Goal: Task Accomplishment & Management: Complete application form

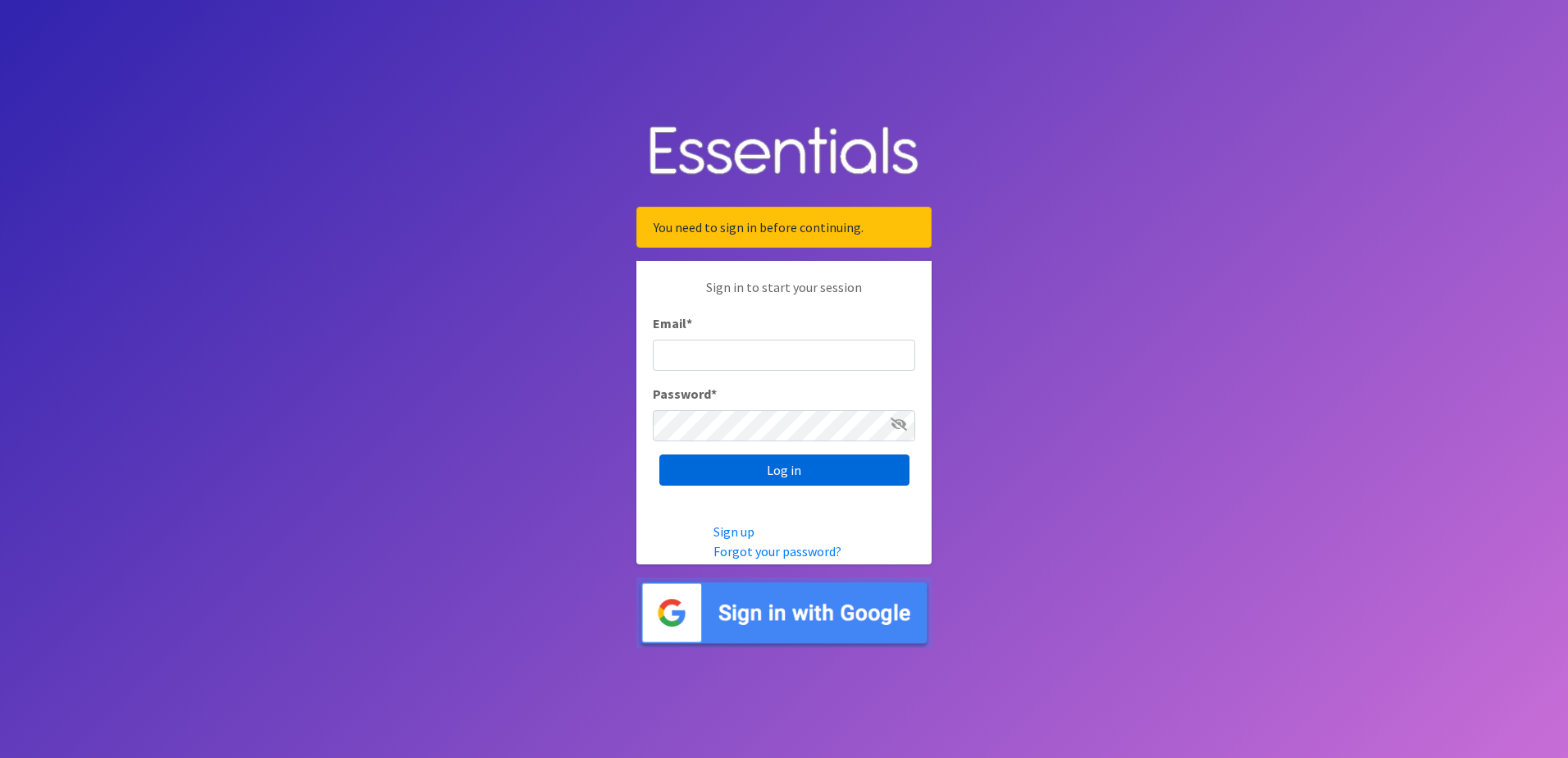
type input "[EMAIL_ADDRESS][DOMAIN_NAME]"
click at [825, 471] on input "Log in" at bounding box center [784, 470] width 250 height 31
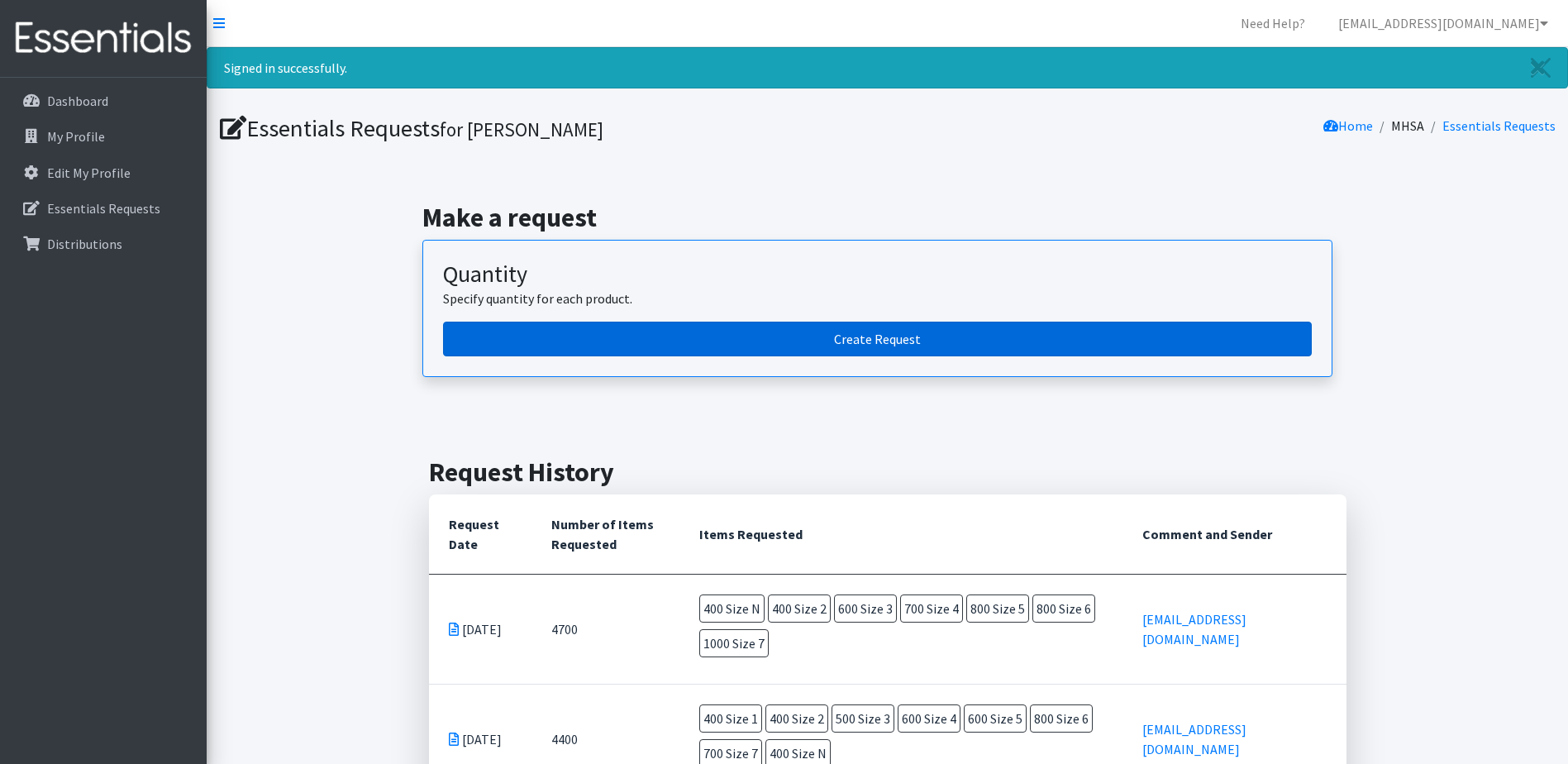
click at [908, 336] on link "Create Request" at bounding box center [877, 339] width 869 height 35
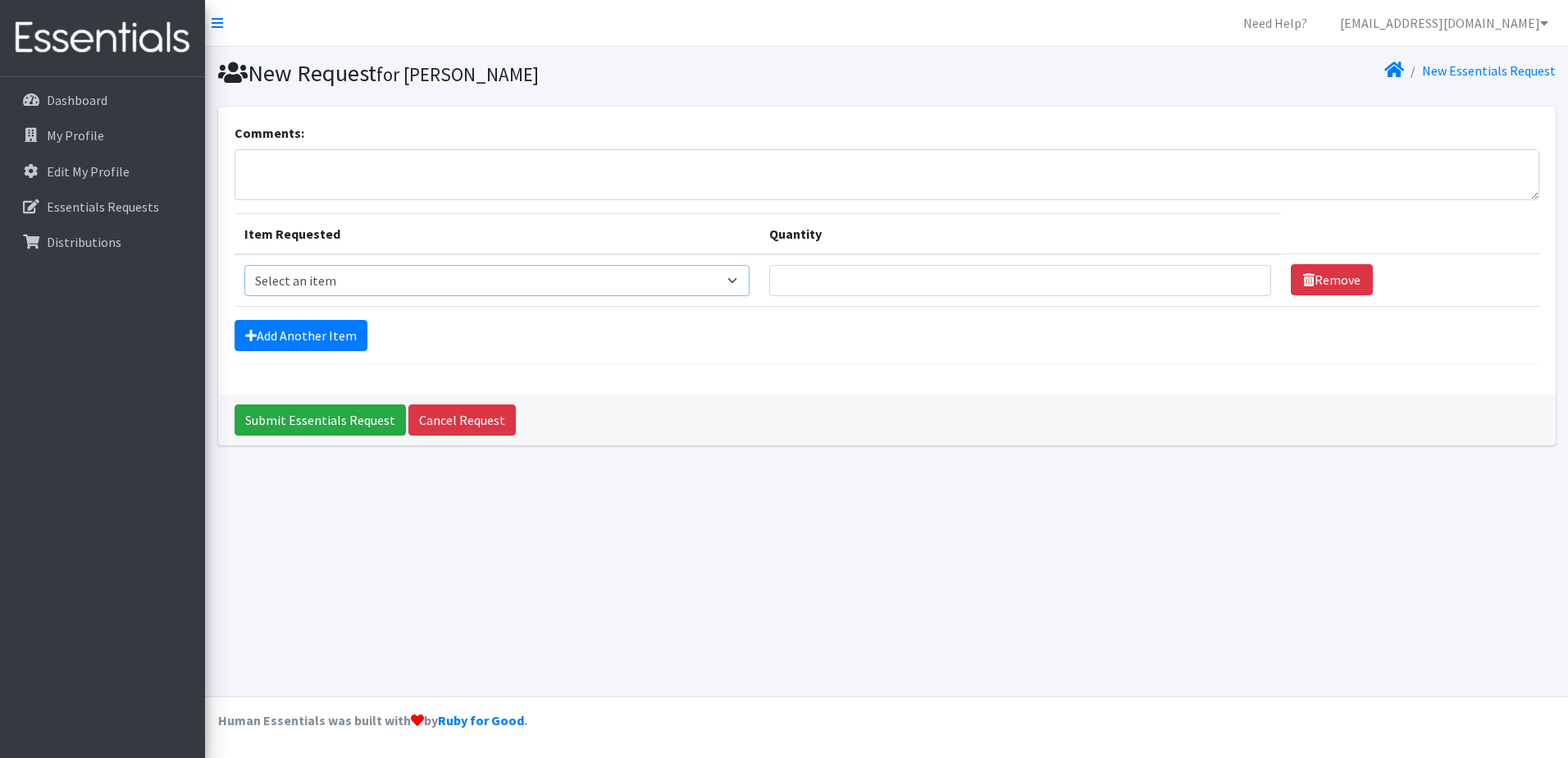
click at [746, 279] on select "Select an item Overnights - L/XL (60-125 lbs) Overnights - S/M (38-65 lbs) Pree…" at bounding box center [497, 280] width 506 height 31
select select "14940"
click at [244, 265] on select "Select an item Overnights - L/XL (60-125 lbs) Overnights - S/M (38-65 lbs) Pree…" at bounding box center [497, 280] width 506 height 31
type input "1"
click at [1239, 282] on input "1" at bounding box center [1021, 280] width 502 height 31
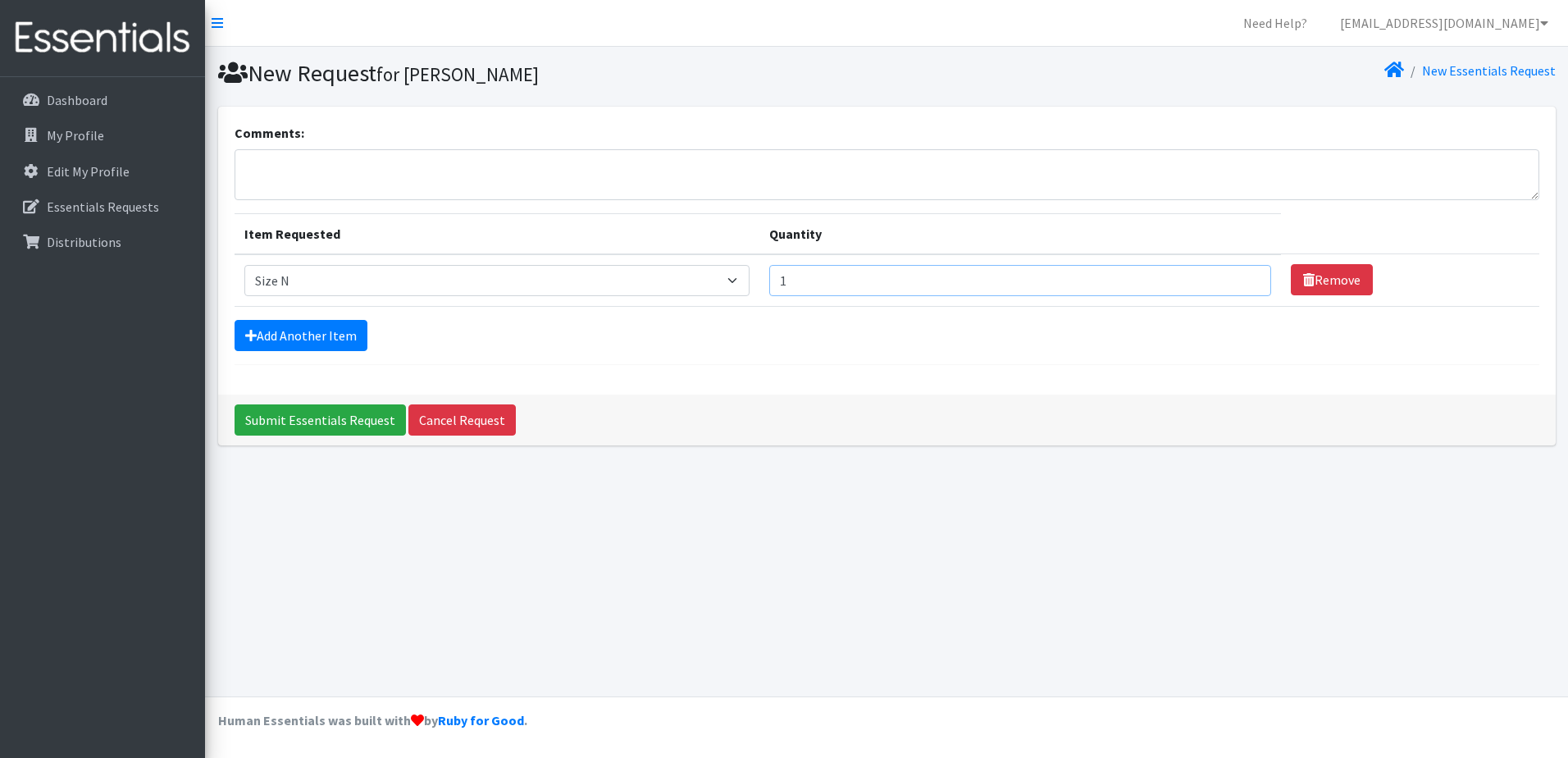
click at [805, 284] on input "1" at bounding box center [1021, 280] width 502 height 31
type input "600"
click at [292, 333] on link "Add Another Item" at bounding box center [301, 335] width 133 height 31
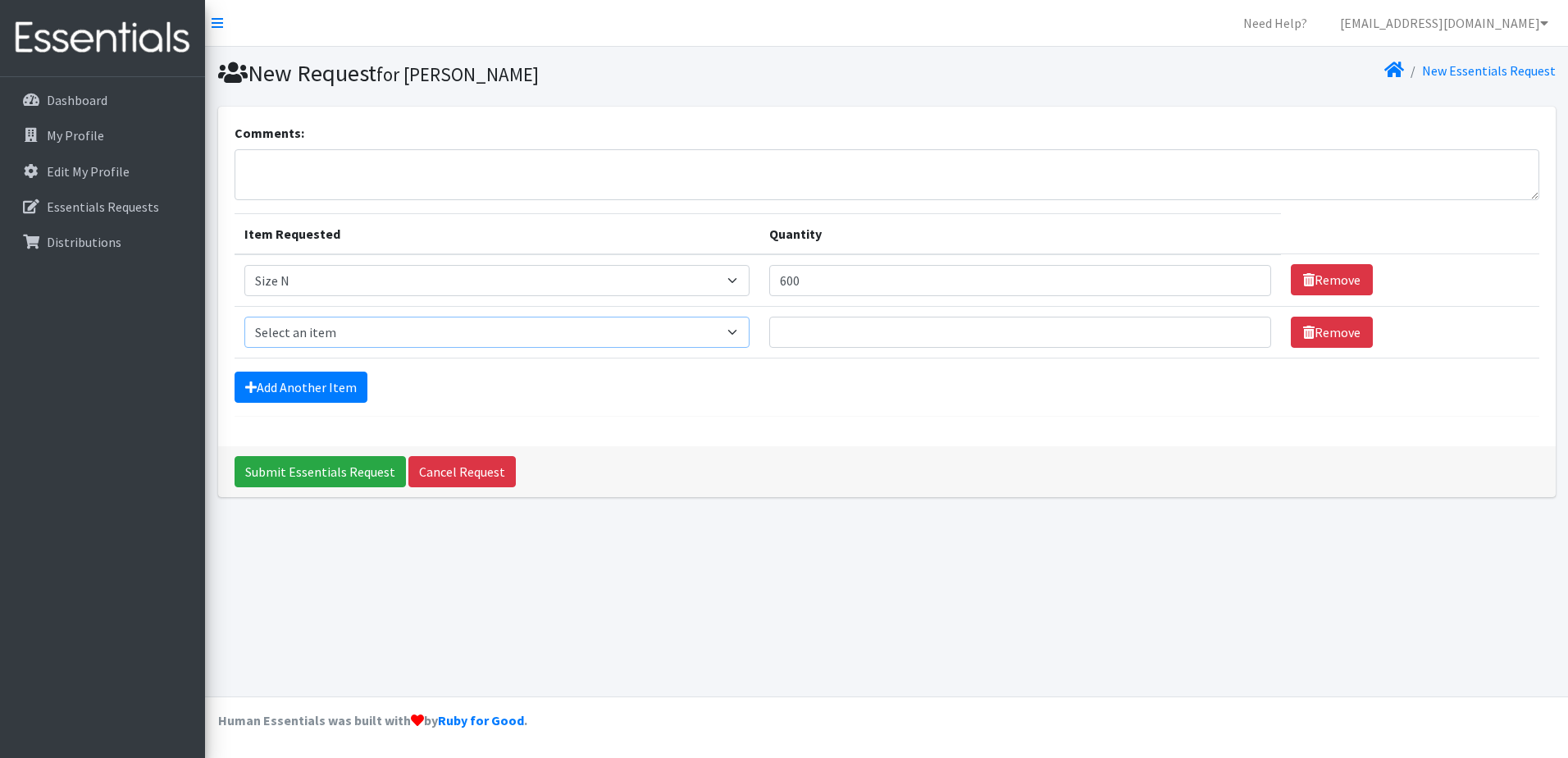
click at [740, 335] on select "Select an item Overnights - L/XL (60-125 lbs) Overnights - S/M (38-65 lbs) Pree…" at bounding box center [497, 332] width 506 height 31
select select "14922"
click at [244, 317] on select "Select an item Overnights - L/XL (60-125 lbs) Overnights - S/M (38-65 lbs) Pree…" at bounding box center [497, 332] width 506 height 31
click at [799, 335] on input "Quantity" at bounding box center [1021, 332] width 502 height 31
type input "800"
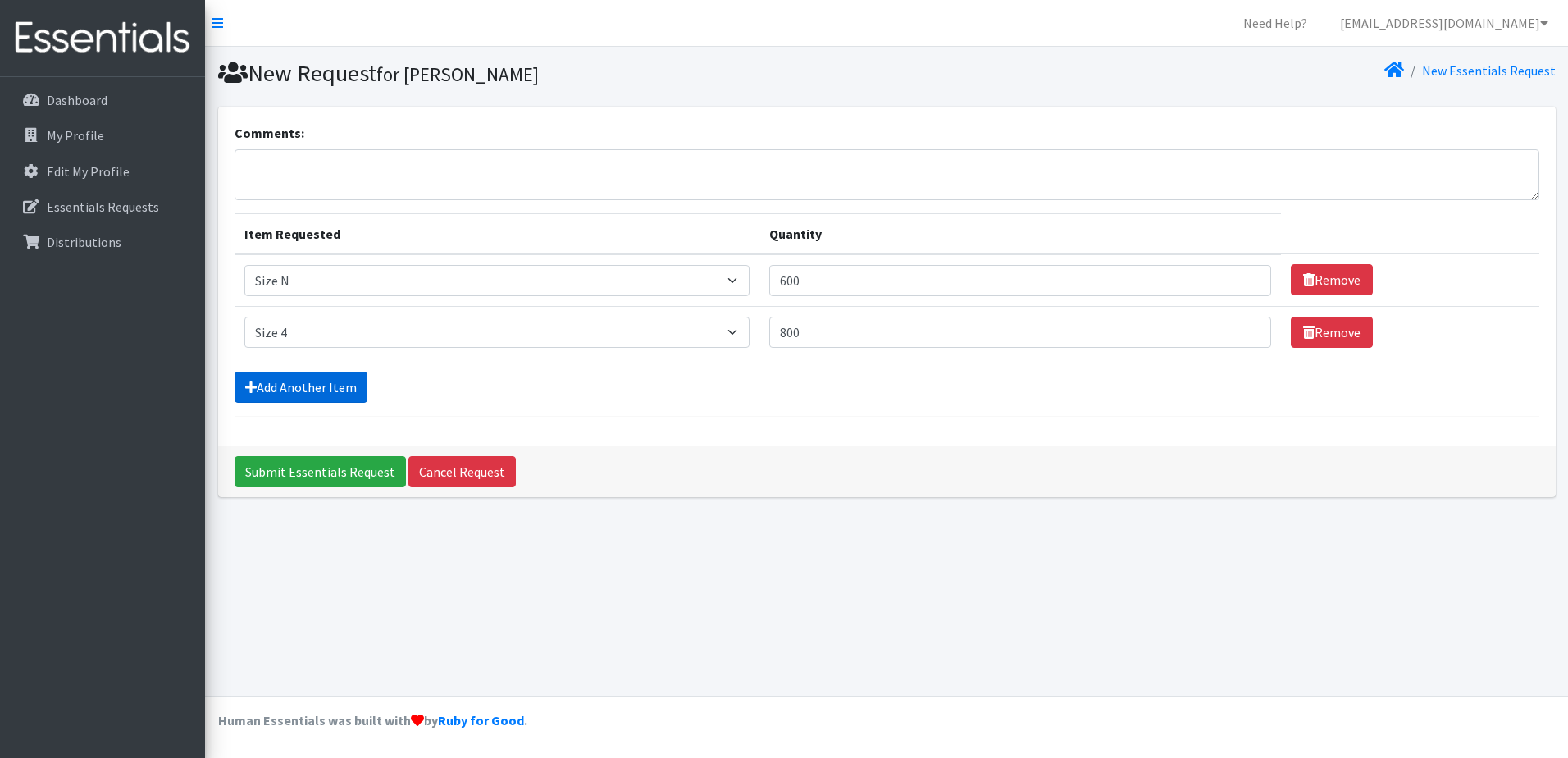
click at [339, 392] on link "Add Another Item" at bounding box center [301, 387] width 133 height 31
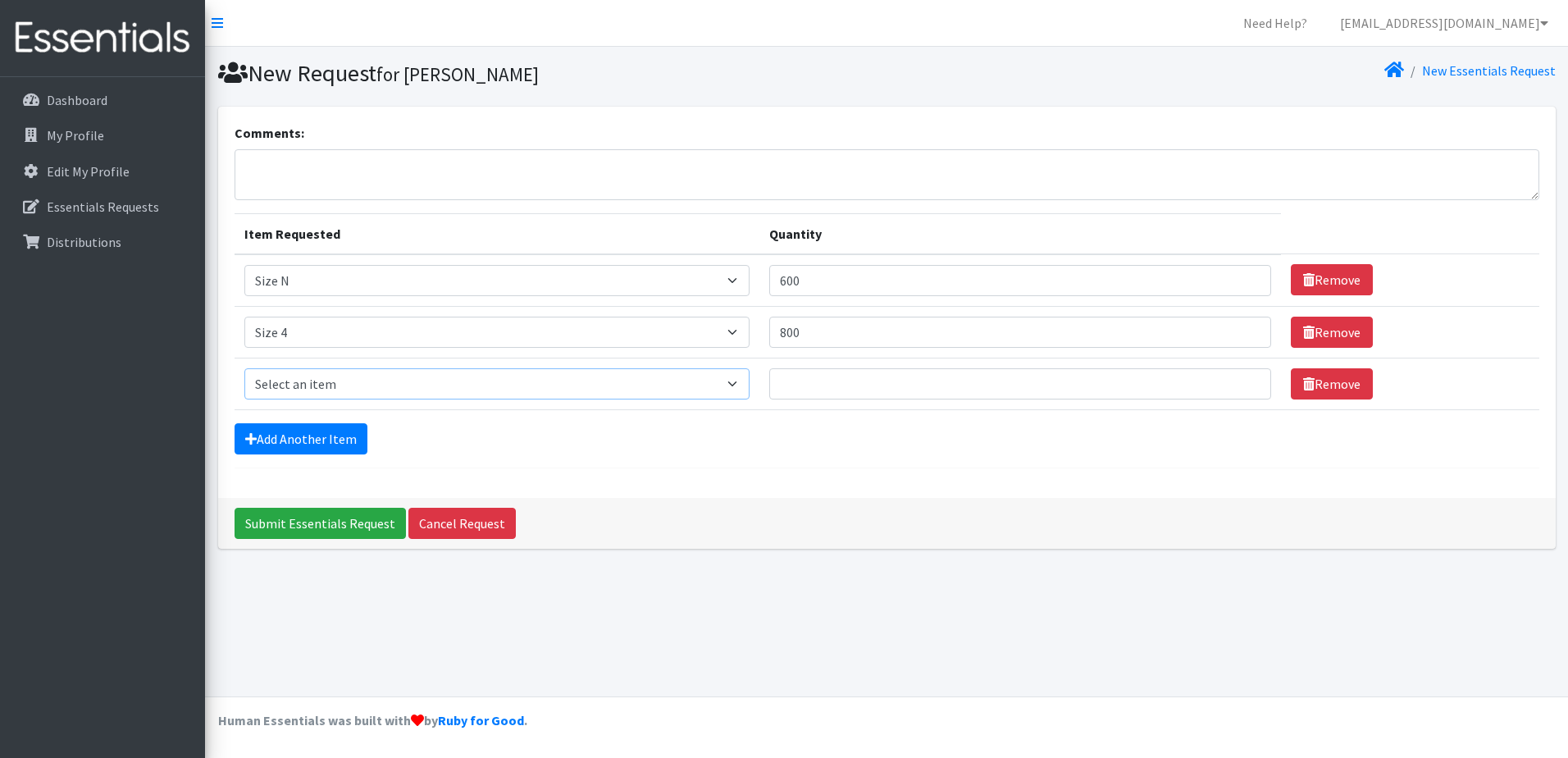
click at [370, 380] on select "Select an item Overnights - L/XL (60-125 lbs) Overnights - S/M (38-65 lbs) Pree…" at bounding box center [497, 383] width 506 height 31
select select "14920"
click at [244, 368] on select "Select an item Overnights - L/XL (60-125 lbs) Overnights - S/M (38-65 lbs) Pree…" at bounding box center [497, 383] width 506 height 31
click at [827, 384] on input "Quantity" at bounding box center [1021, 383] width 502 height 31
type input "800"
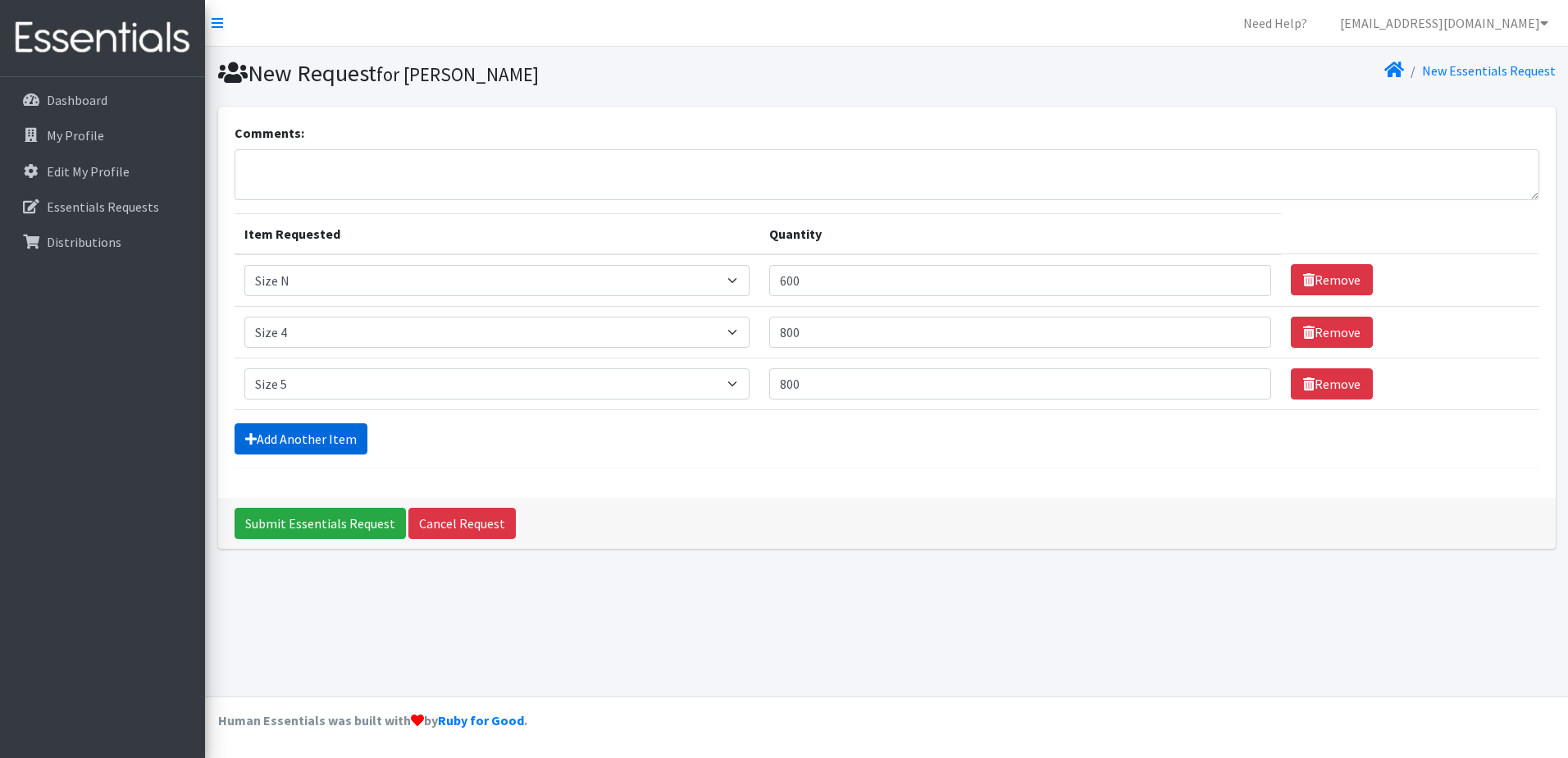
click at [333, 436] on link "Add Another Item" at bounding box center [301, 439] width 133 height 31
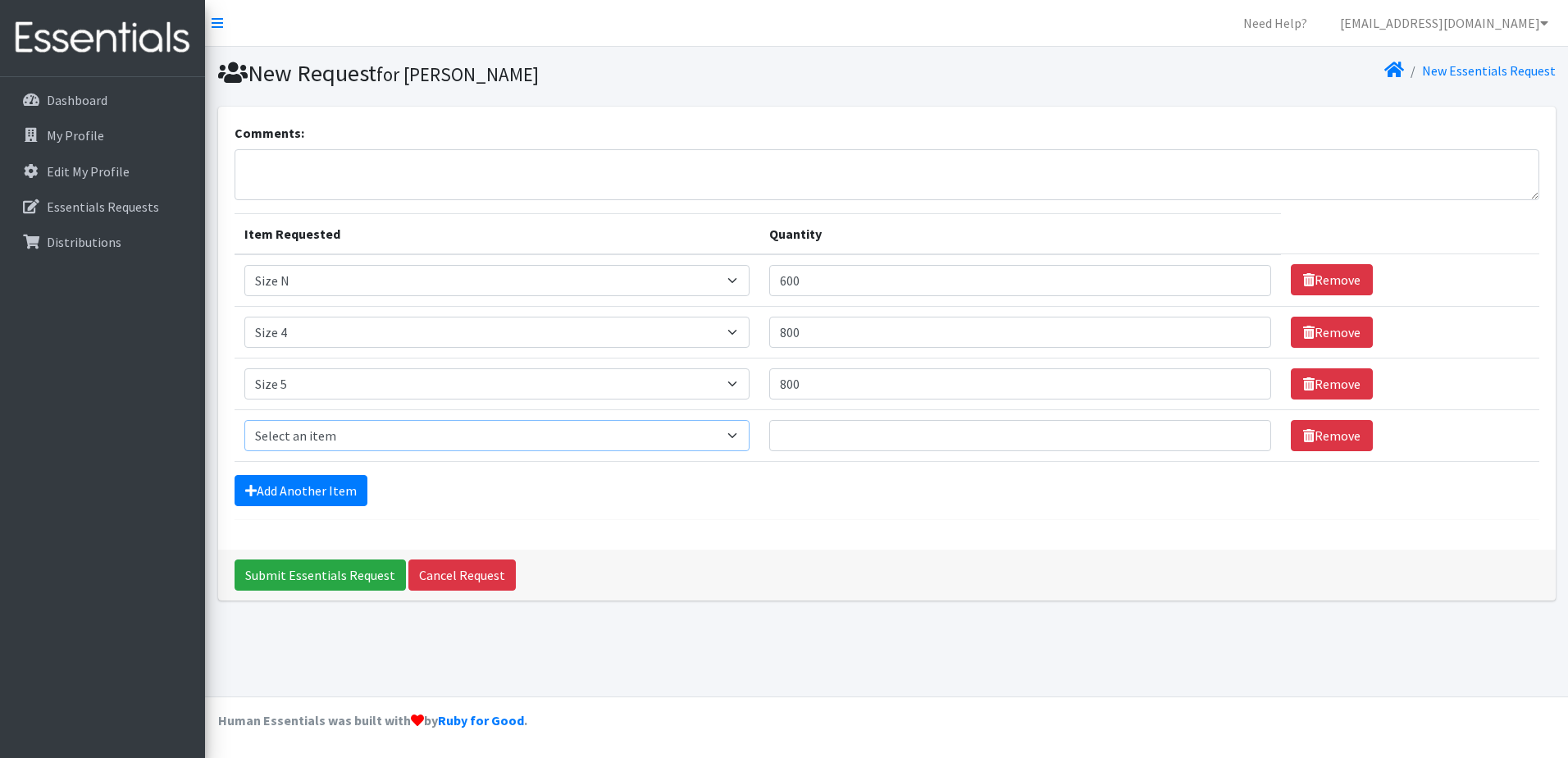
click at [742, 435] on select "Select an item Overnights - L/XL (60-125 lbs) Overnights - S/M (38-65 lbs) Pree…" at bounding box center [497, 435] width 506 height 31
select select "14903"
click at [244, 420] on select "Select an item Overnights - L/XL (60-125 lbs) Overnights - S/M (38-65 lbs) Pree…" at bounding box center [497, 435] width 506 height 31
click at [803, 431] on input "Quantity" at bounding box center [1021, 435] width 502 height 31
type input "800"
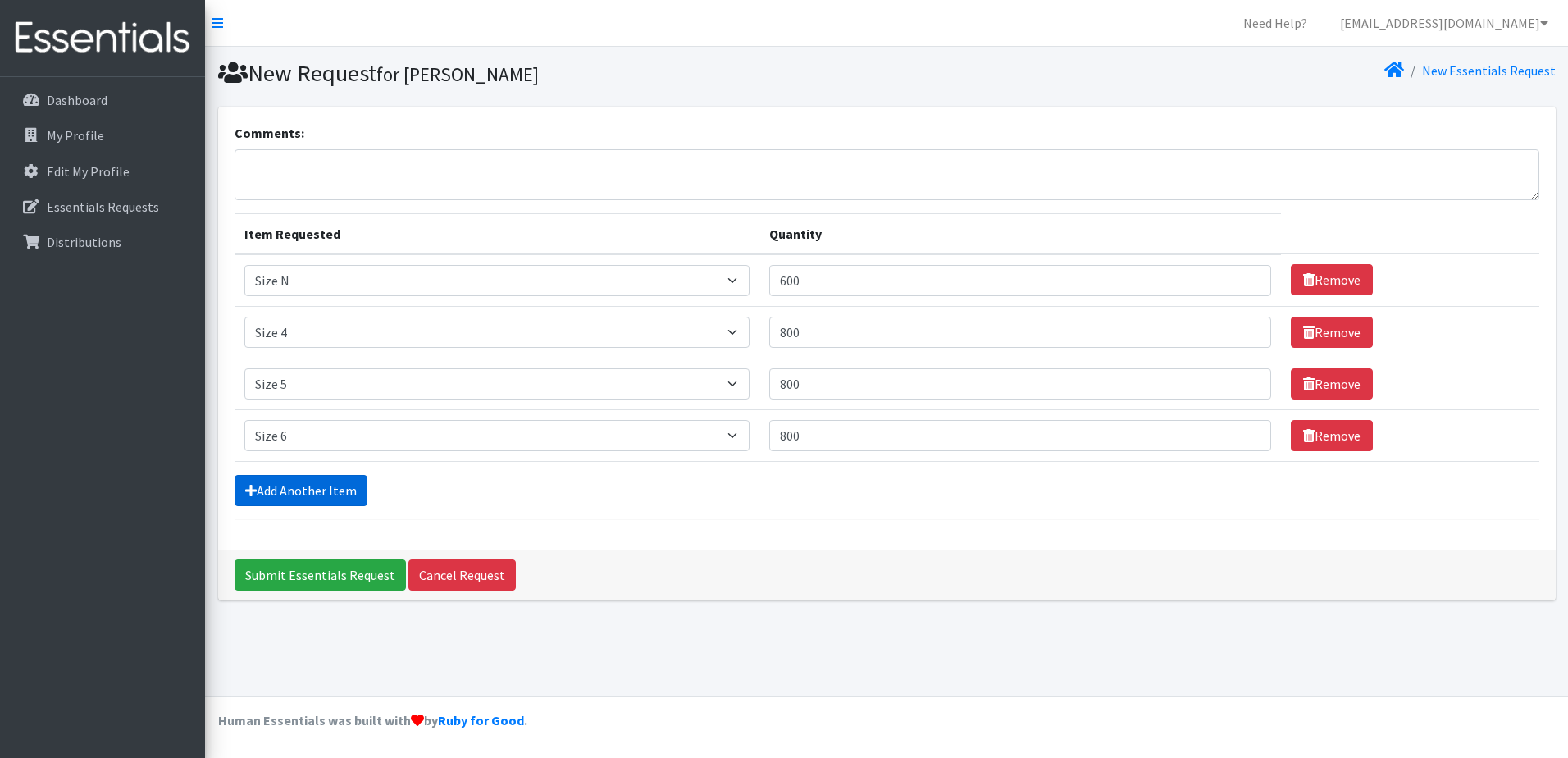
click at [288, 487] on link "Add Another Item" at bounding box center [301, 490] width 133 height 31
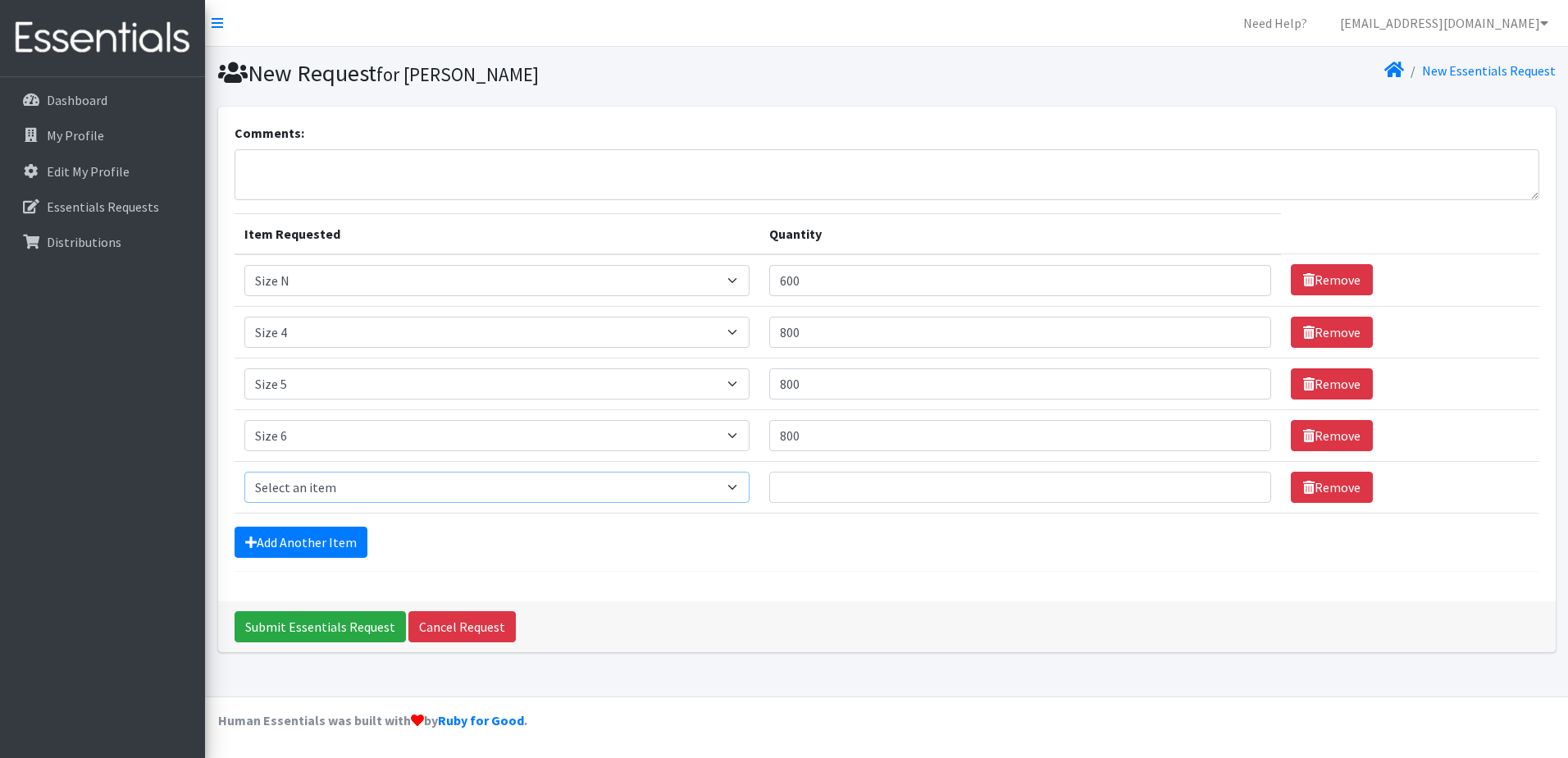
click at [742, 488] on select "Select an item Overnights - L/XL (60-125 lbs) Overnights - S/M (38-65 lbs) Pree…" at bounding box center [497, 486] width 506 height 31
select select "14916"
click at [244, 471] on select "Select an item Overnights - L/XL (60-125 lbs) Overnights - S/M (38-65 lbs) Pree…" at bounding box center [497, 486] width 506 height 31
click at [831, 494] on input "Quantity" at bounding box center [1021, 486] width 502 height 31
type input "800"
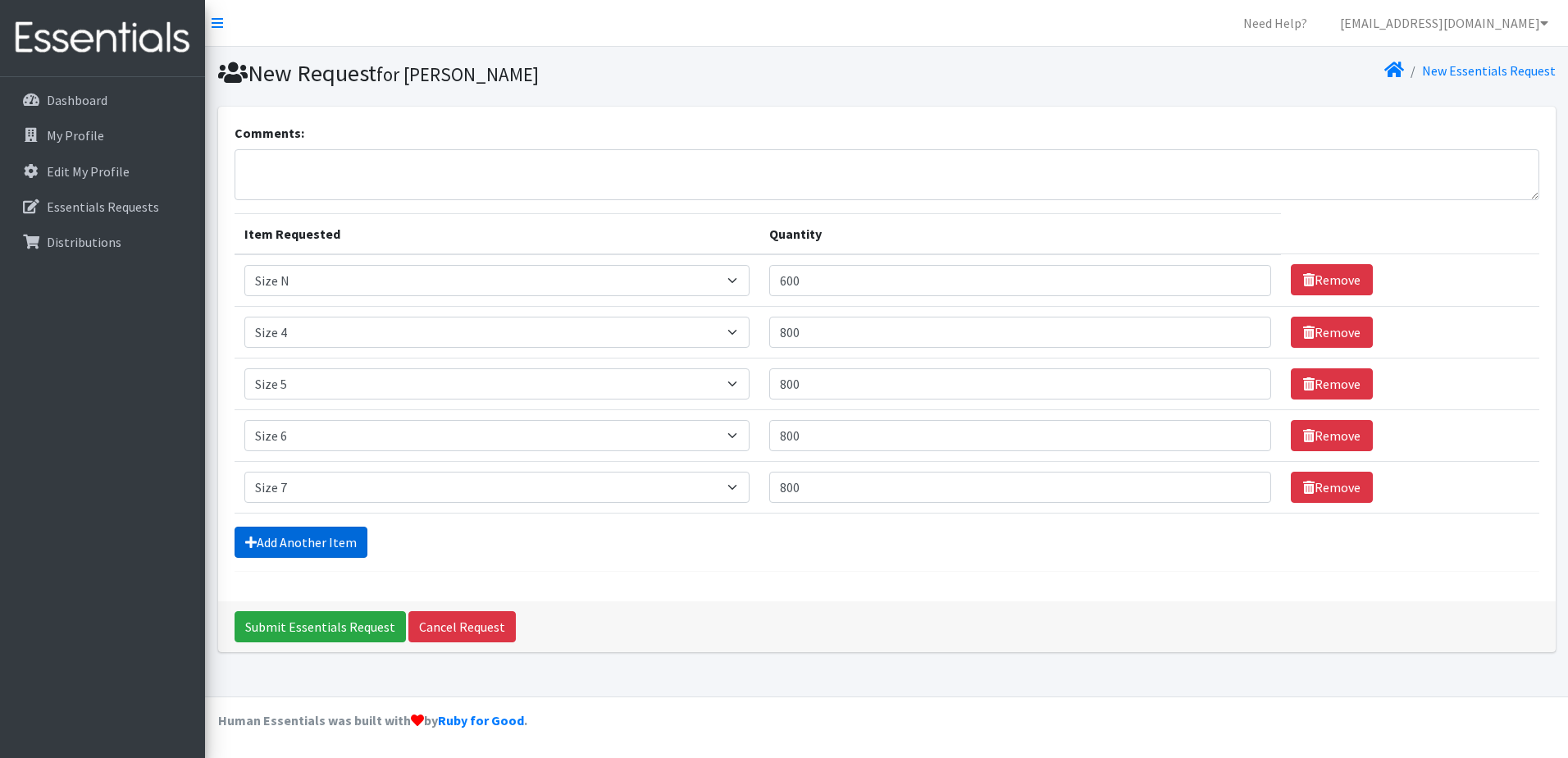
click at [317, 547] on link "Add Another Item" at bounding box center [301, 541] width 133 height 31
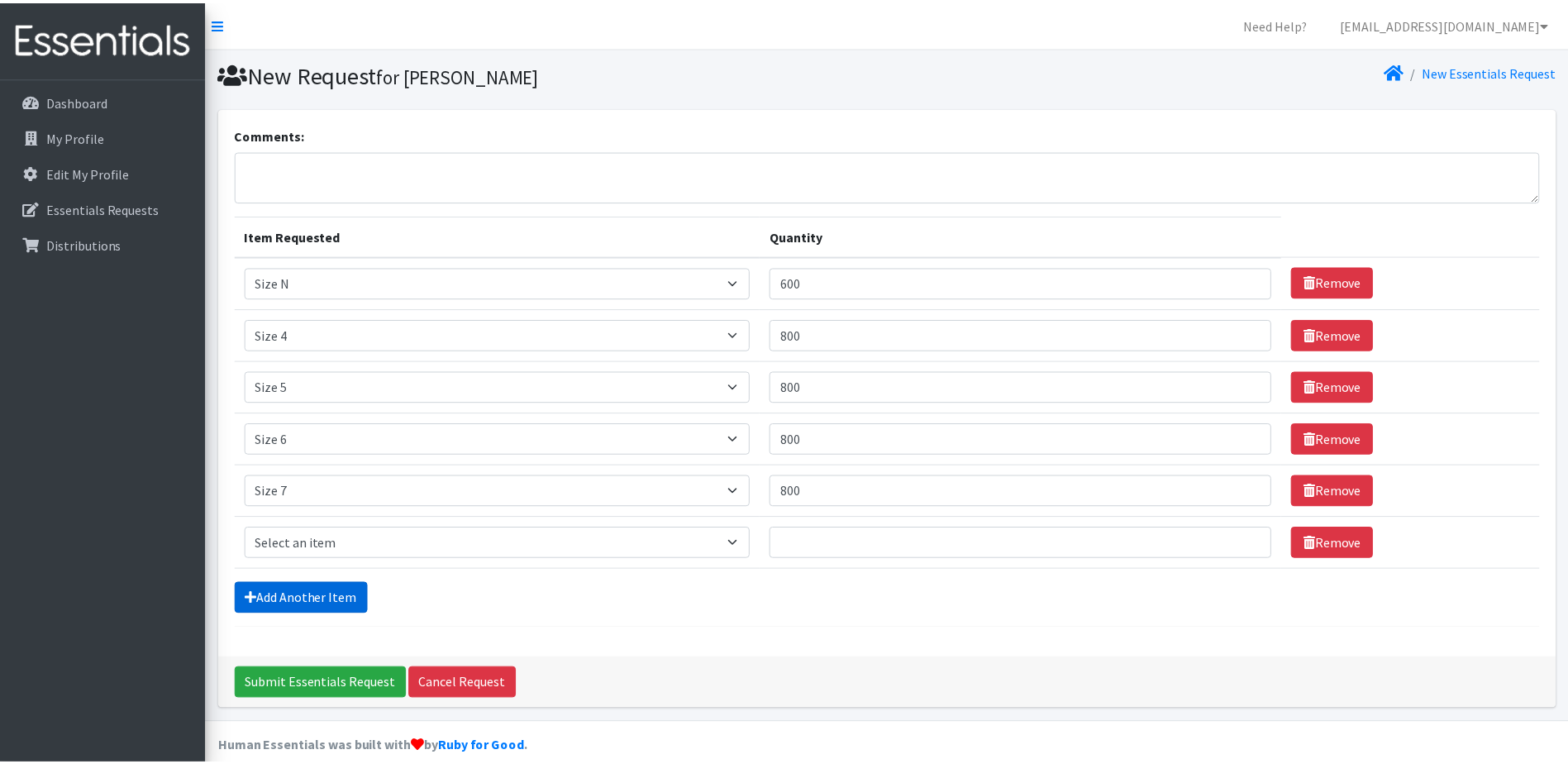
scroll to position [21, 0]
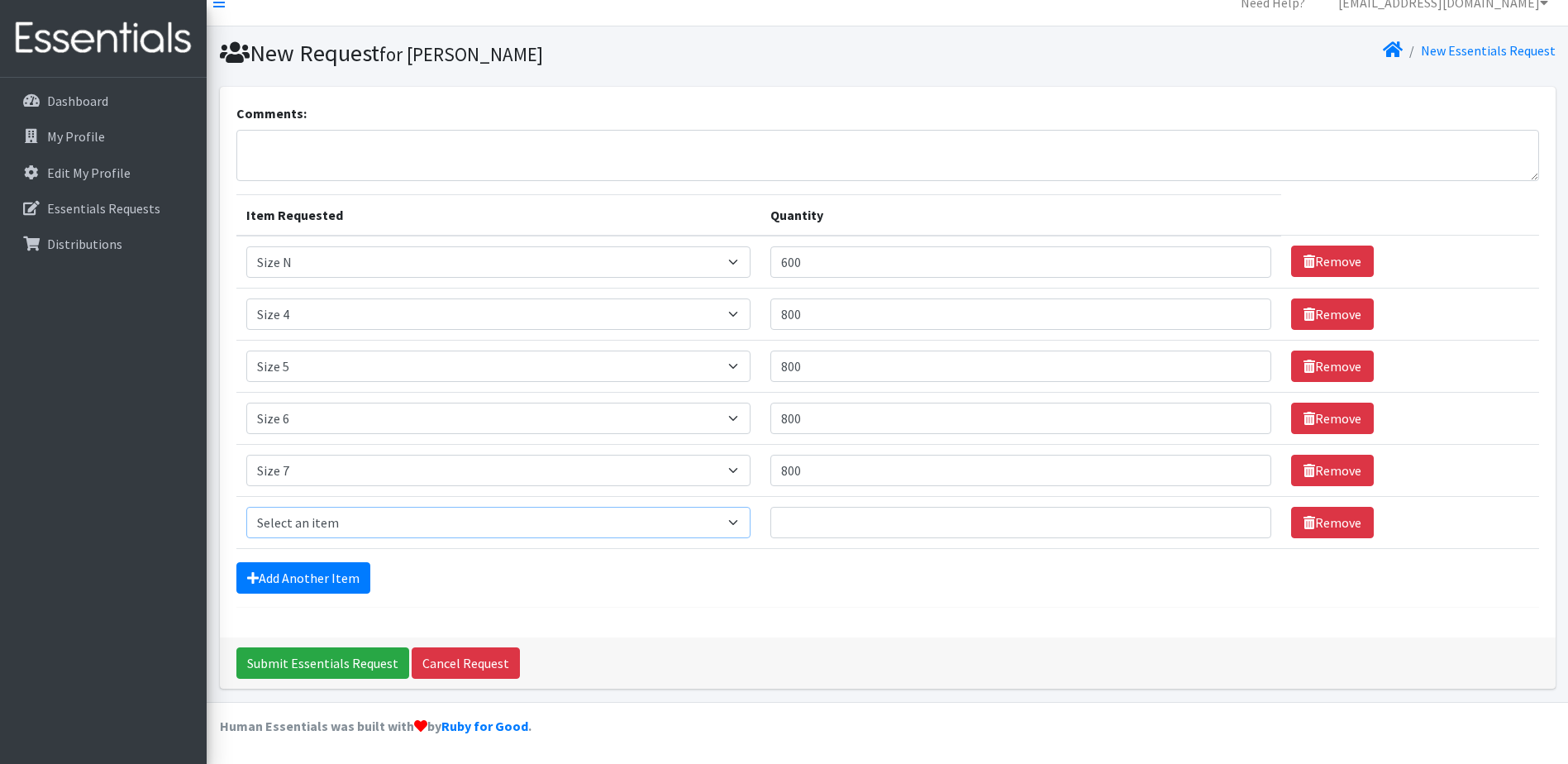
click at [411, 527] on select "Select an item Overnights - L/XL (60-125 lbs) Overnights - S/M (38-65 lbs) Pree…" at bounding box center [498, 522] width 505 height 31
click at [750, 598] on form "Comments: Item Requested Quantity Item Requested Select an item Overnights - L/…" at bounding box center [888, 356] width 1303 height 505
click at [742, 522] on select "Select an item Overnights - L/XL (60-125 lbs) Overnights - S/M (38-65 lbs) Pree…" at bounding box center [498, 522] width 505 height 31
select select "14902"
click at [246, 507] on select "Select an item Overnights - L/XL (60-125 lbs) Overnights - S/M (38-65 lbs) Pree…" at bounding box center [498, 522] width 505 height 31
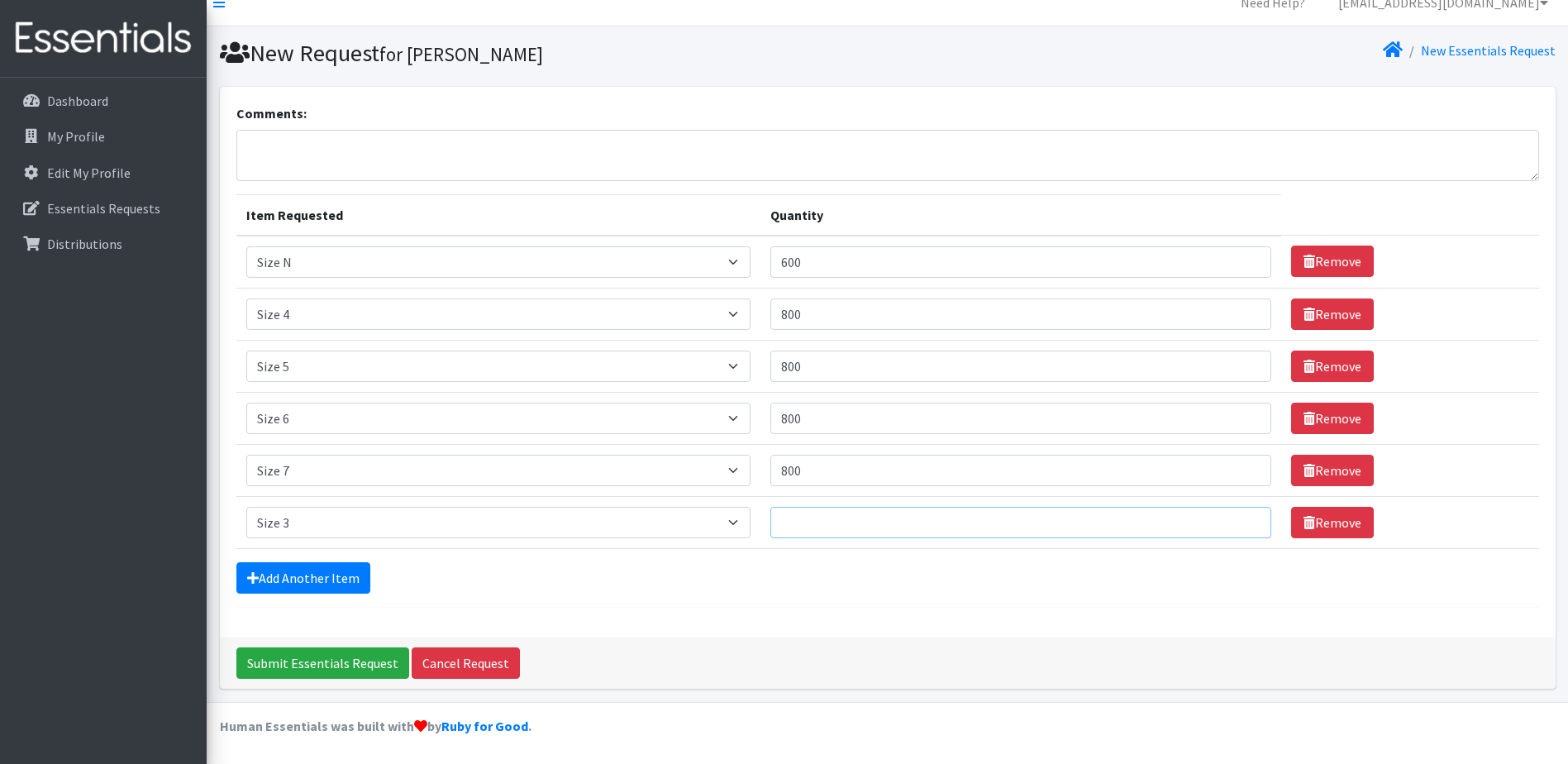
click at [808, 528] on input "Quantity" at bounding box center [1021, 522] width 501 height 31
type input "600"
click at [797, 596] on form "Comments: Item Requested Quantity Item Requested Select an item Overnights - L/…" at bounding box center [888, 356] width 1303 height 505
click at [348, 660] on input "Submit Essentials Request" at bounding box center [323, 662] width 173 height 31
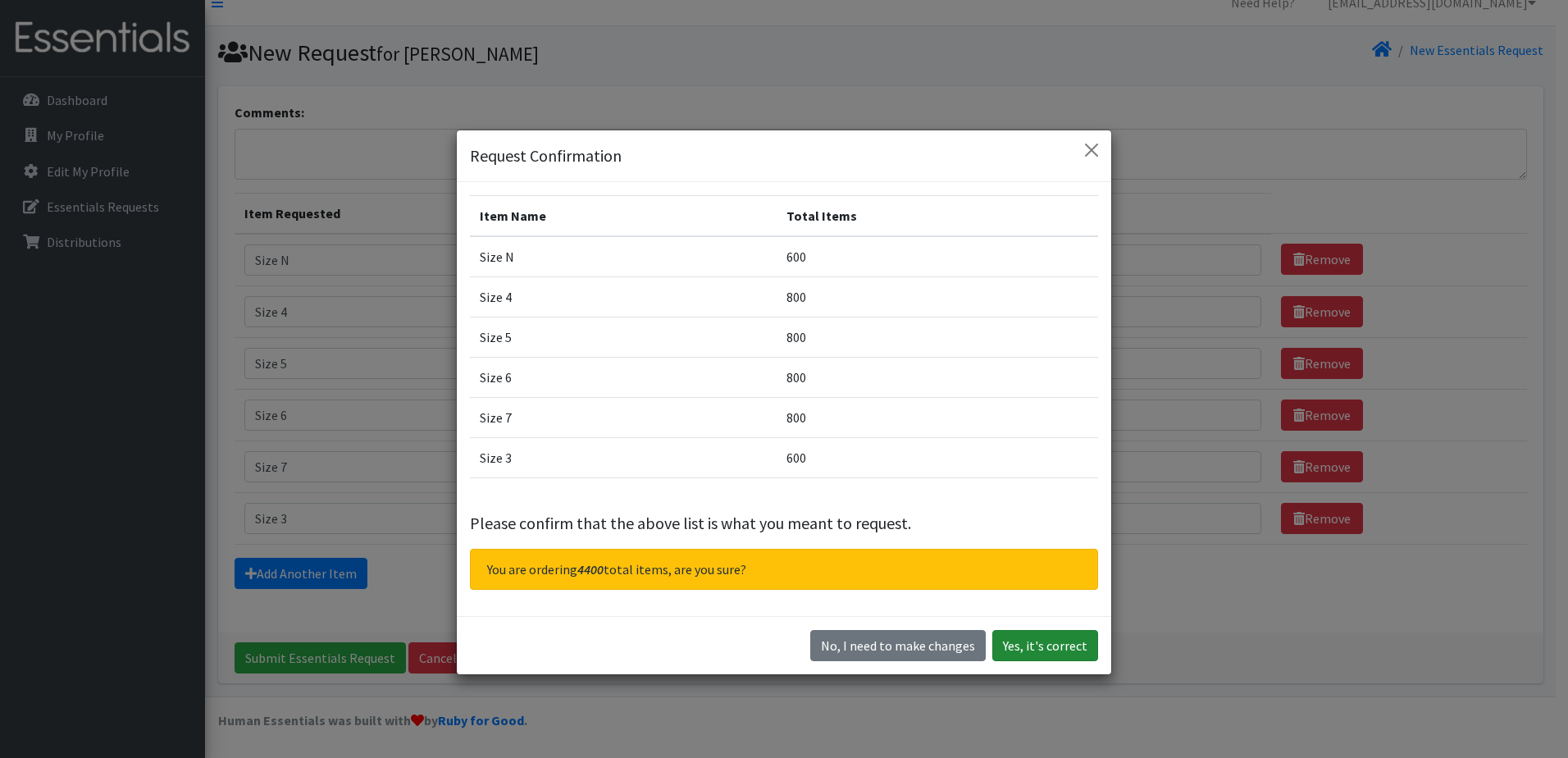
click at [1036, 642] on button "Yes, it's correct" at bounding box center [1045, 645] width 106 height 31
